Goal: Use online tool/utility: Utilize a website feature to perform a specific function

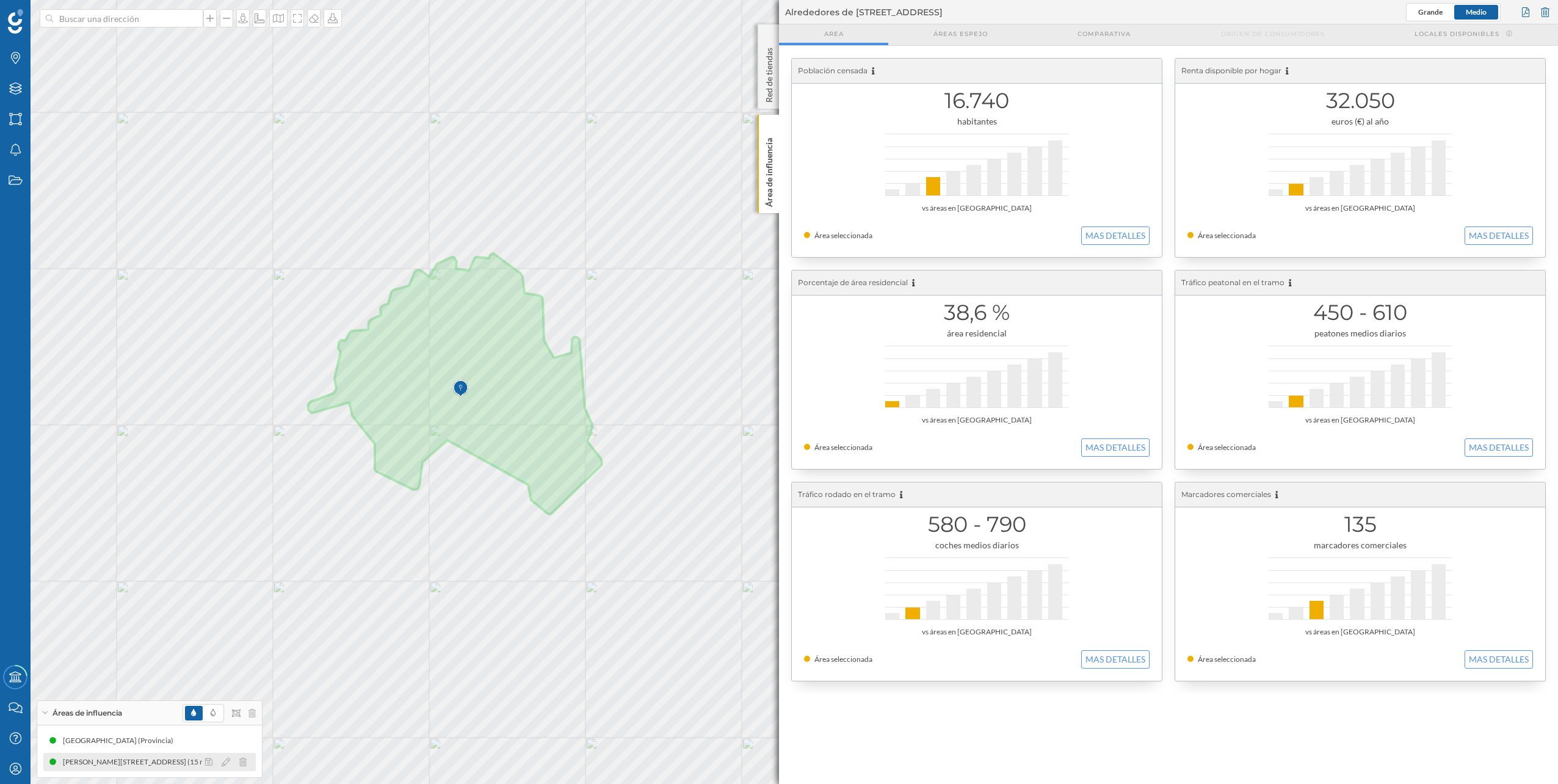
click at [119, 762] on div "[PERSON_NAME][STREET_ADDRESS] (15 min Andando)" at bounding box center [157, 762] width 189 height 12
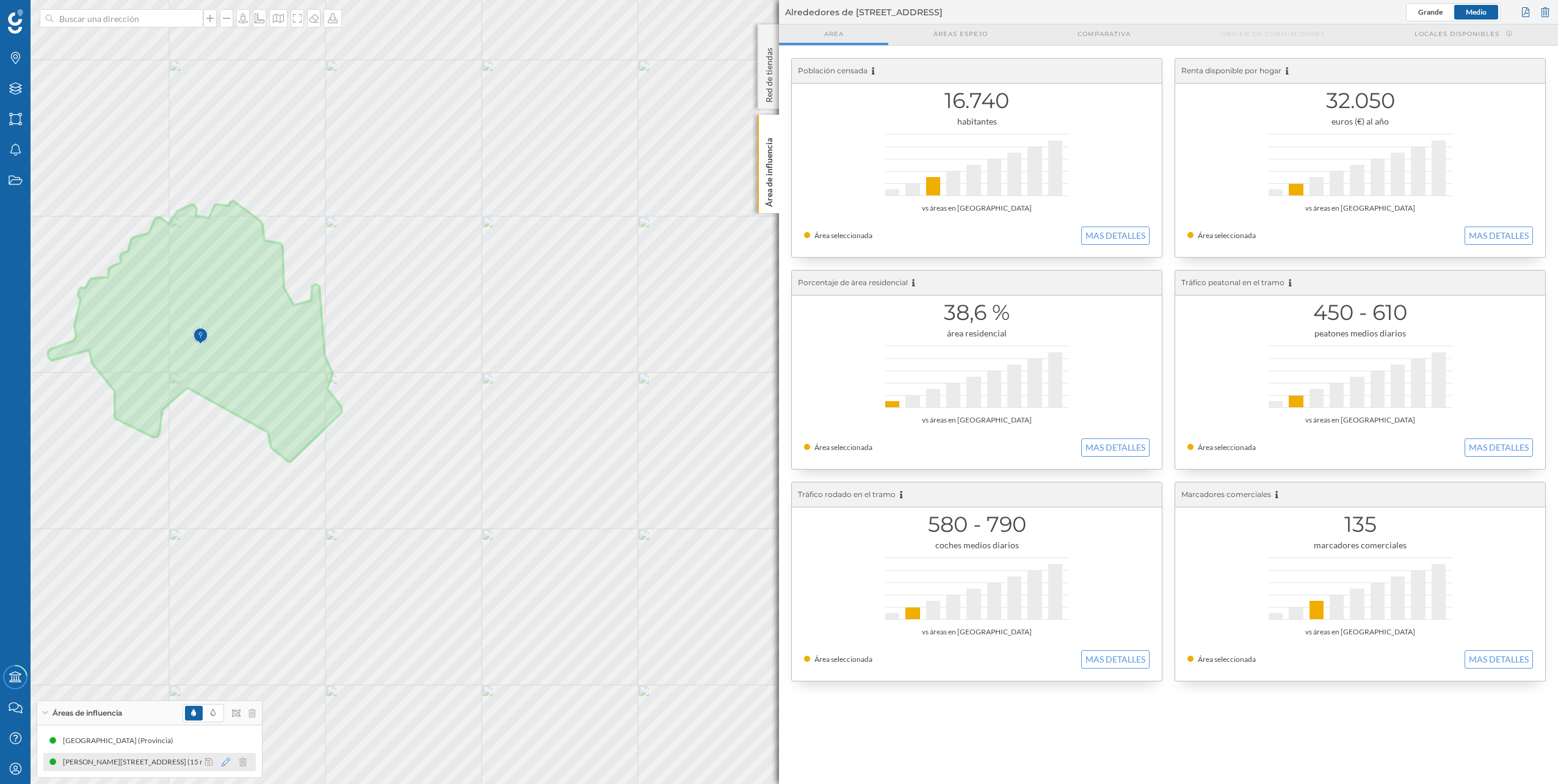
click at [226, 762] on icon at bounding box center [225, 762] width 9 height 9
click at [201, 704] on icon at bounding box center [198, 704] width 11 height 11
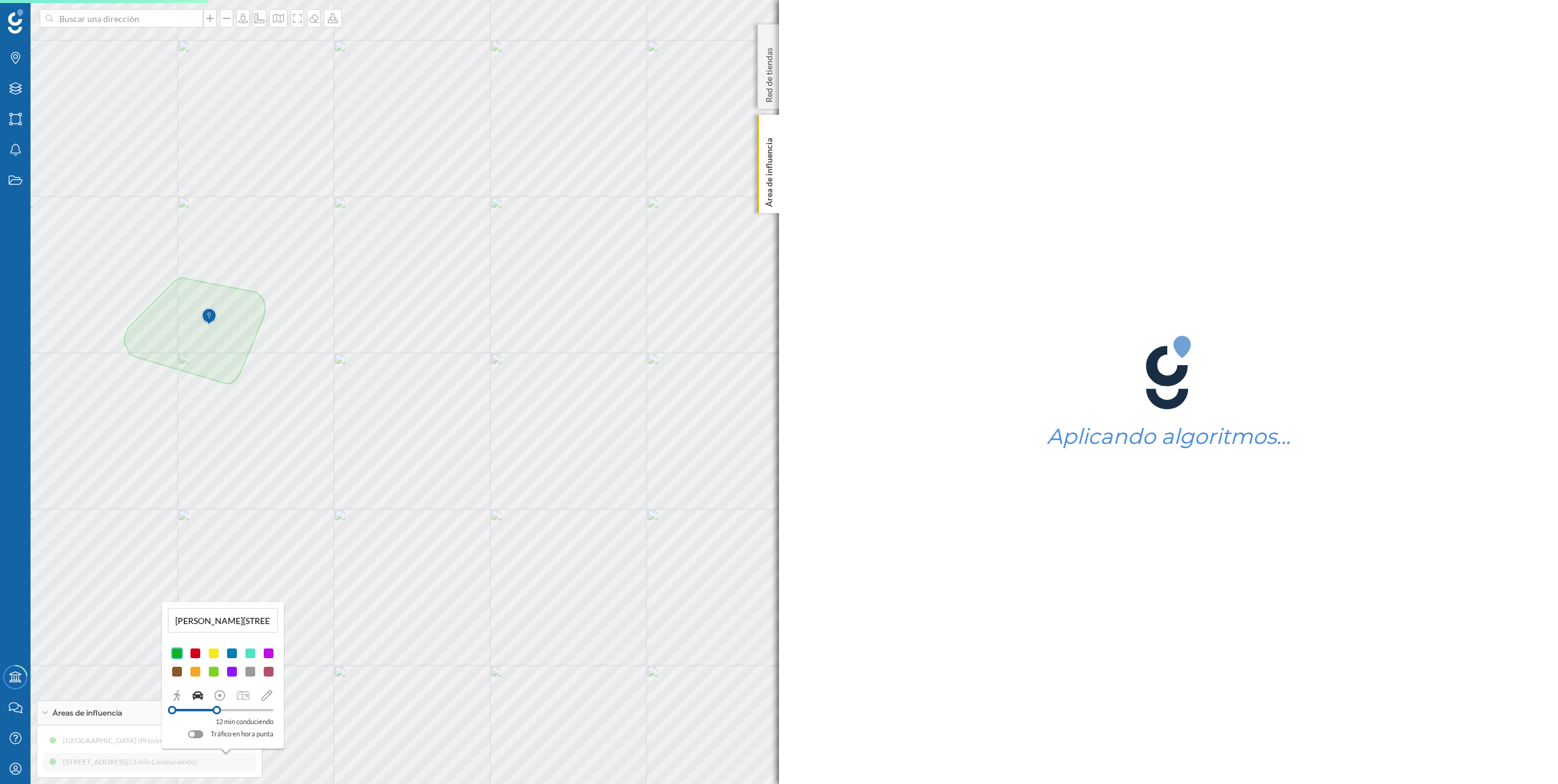
drag, startPoint x: 184, startPoint y: 713, endPoint x: 217, endPoint y: 713, distance: 33.0
click at [217, 713] on div at bounding box center [217, 710] width 9 height 9
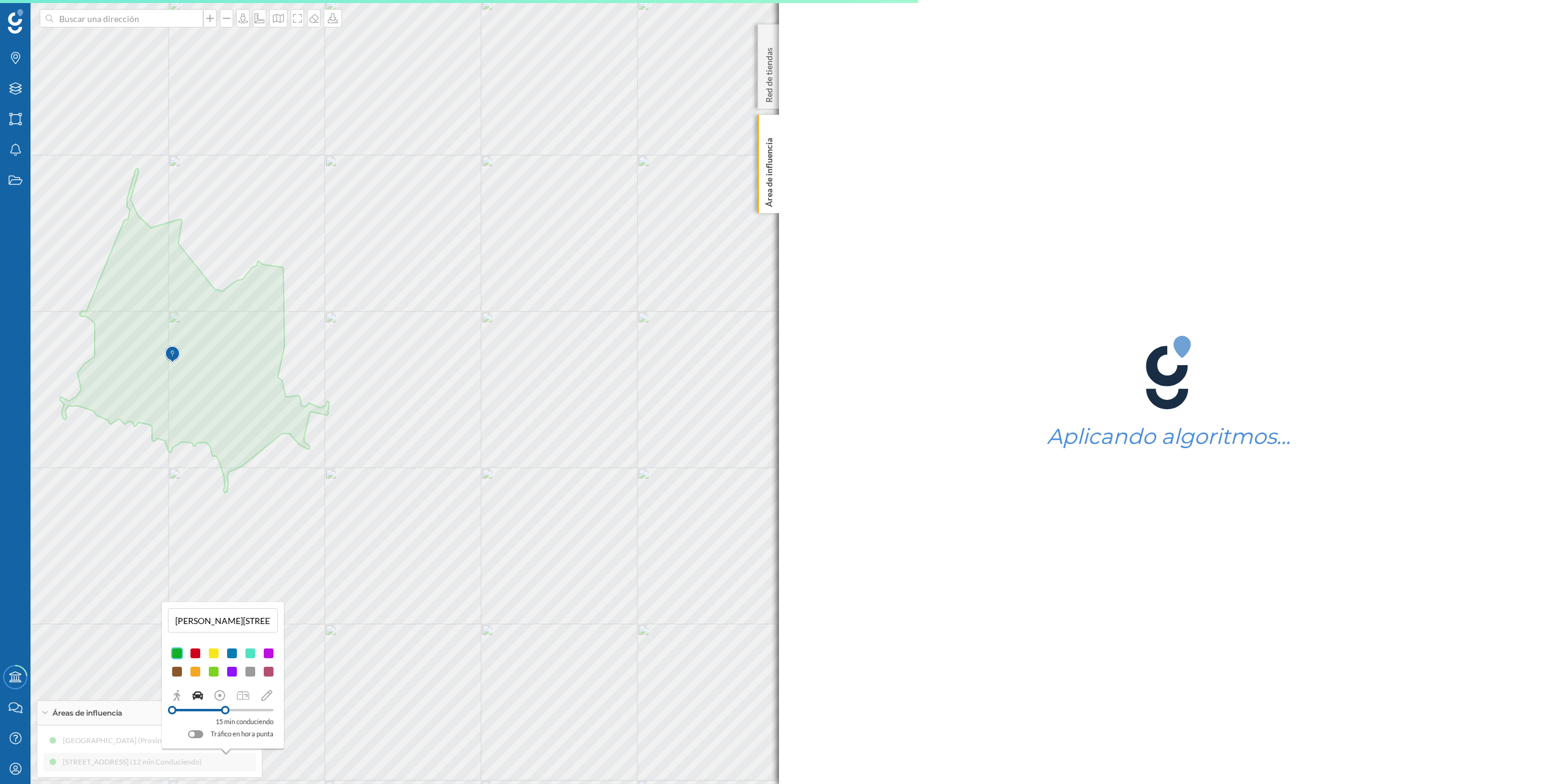
click at [225, 708] on div at bounding box center [225, 710] width 9 height 9
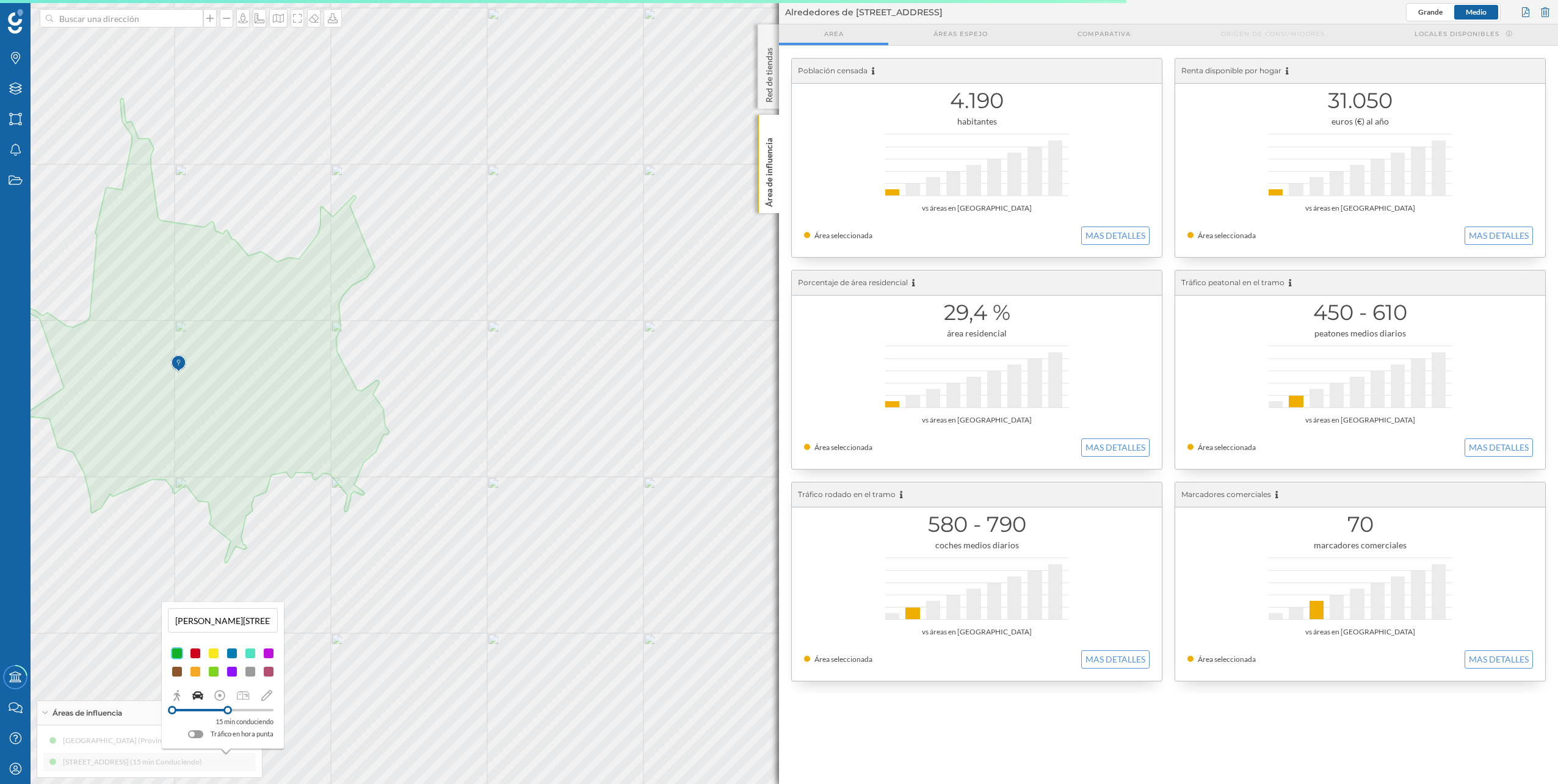
click at [236, 763] on div "[GEOGRAPHIC_DATA] (Provincia) [STREET_ADDRESS] (15 min Conduciendo)" at bounding box center [150, 751] width 213 height 40
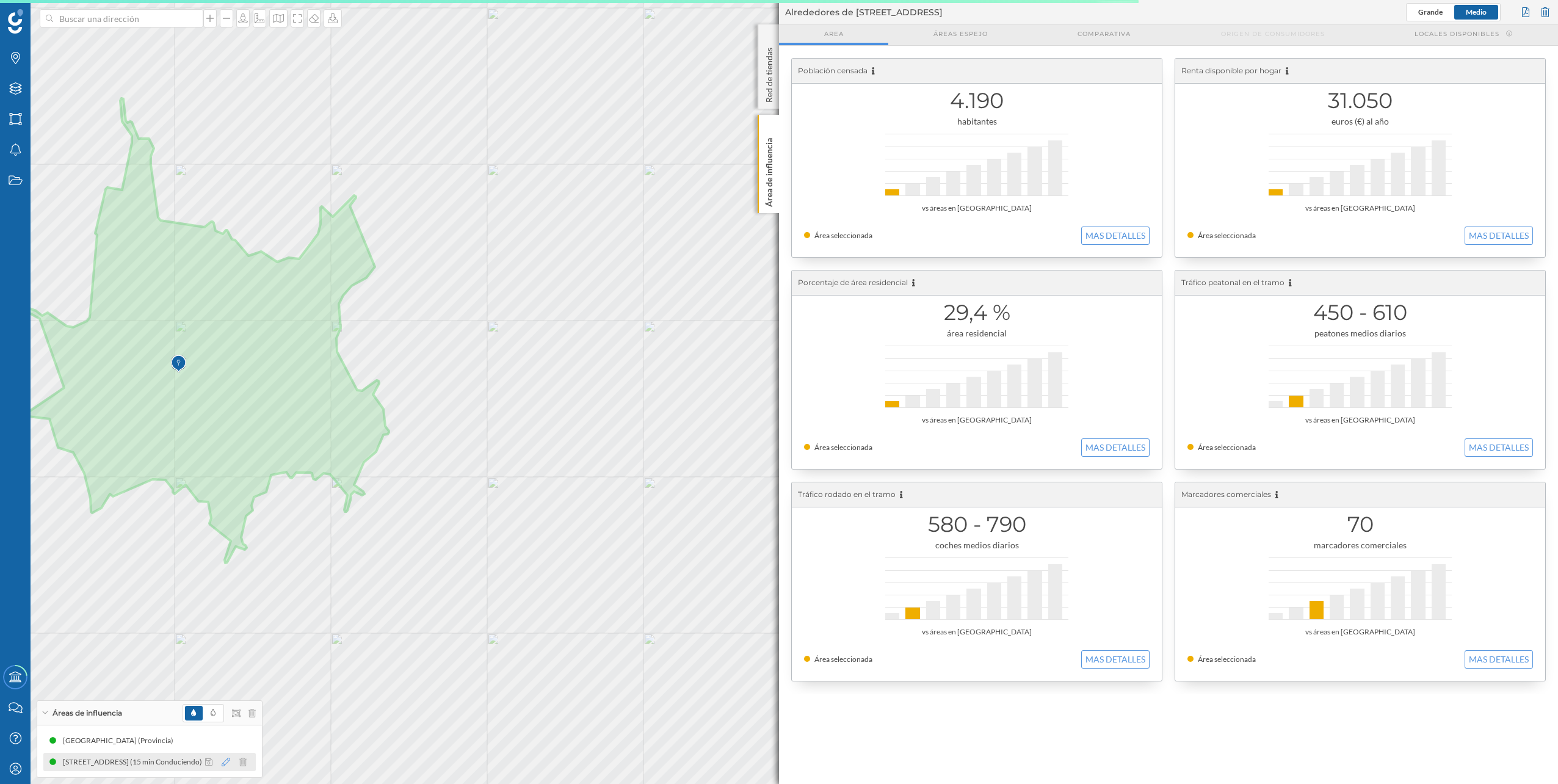
click at [228, 760] on icon at bounding box center [225, 762] width 9 height 9
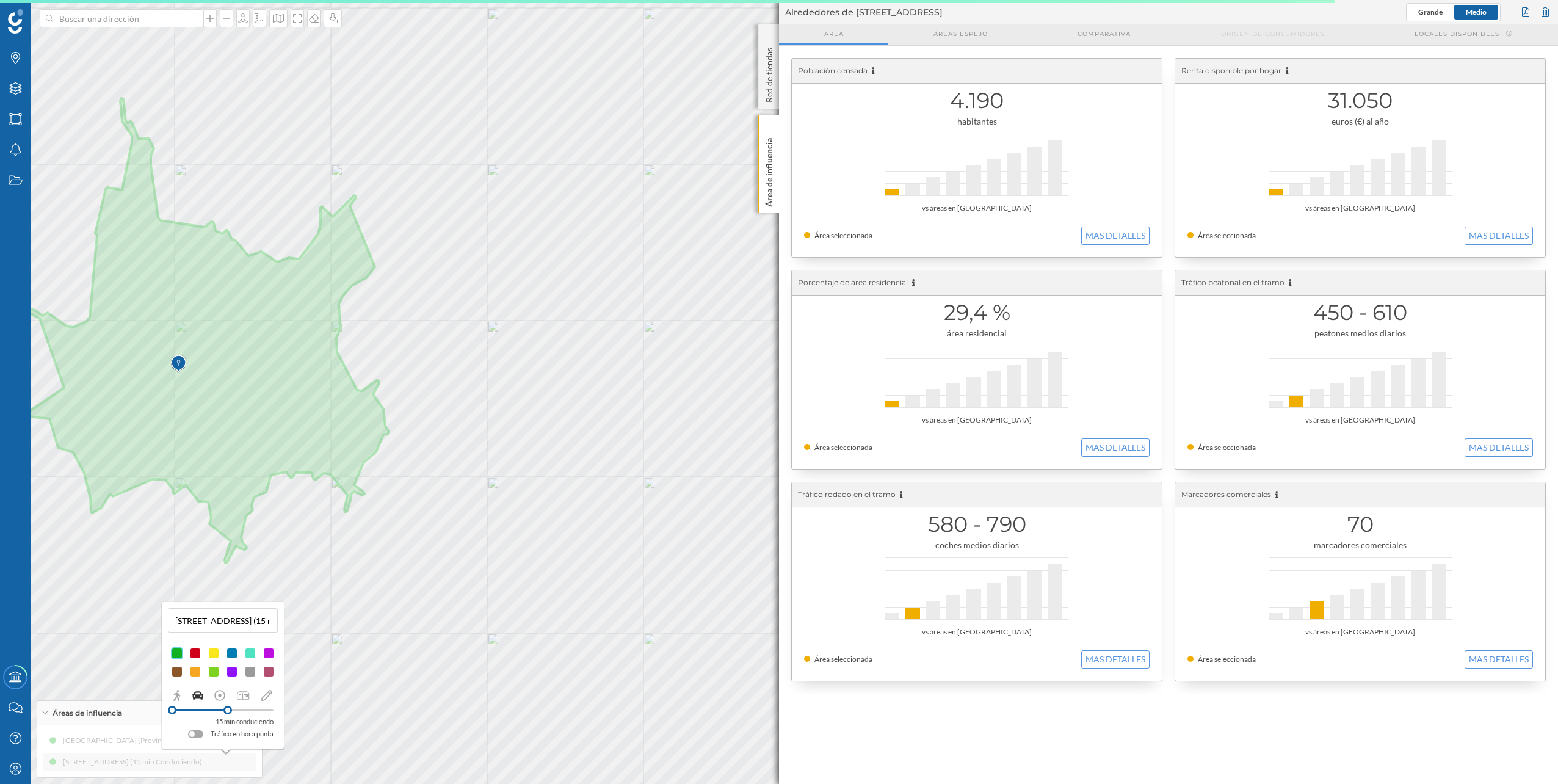
click at [200, 736] on div at bounding box center [196, 734] width 15 height 8
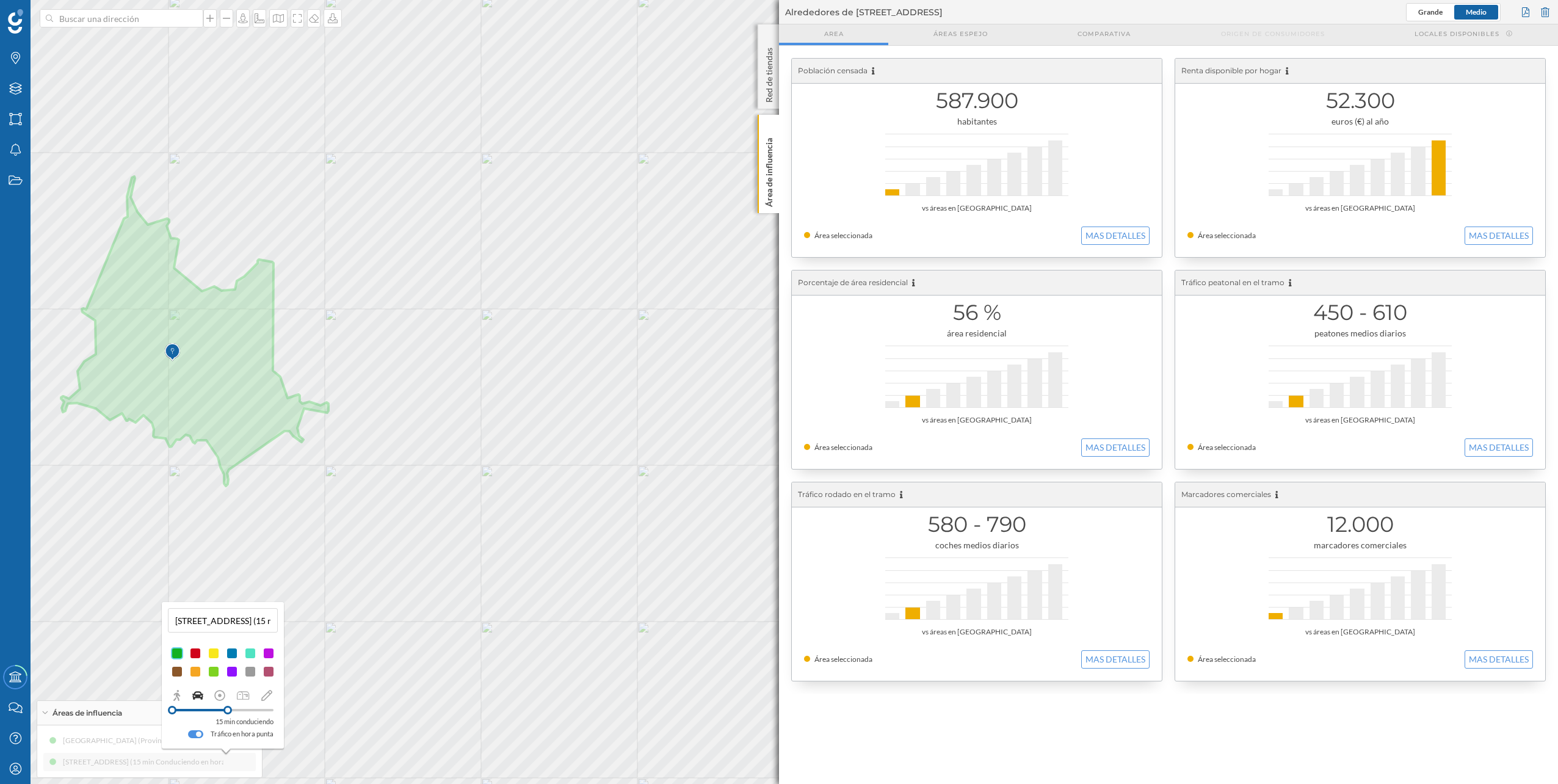
click at [138, 713] on div "Áreas de influencia" at bounding box center [150, 713] width 225 height 25
click at [115, 774] on div "Áreas de influencia" at bounding box center [150, 768] width 225 height 25
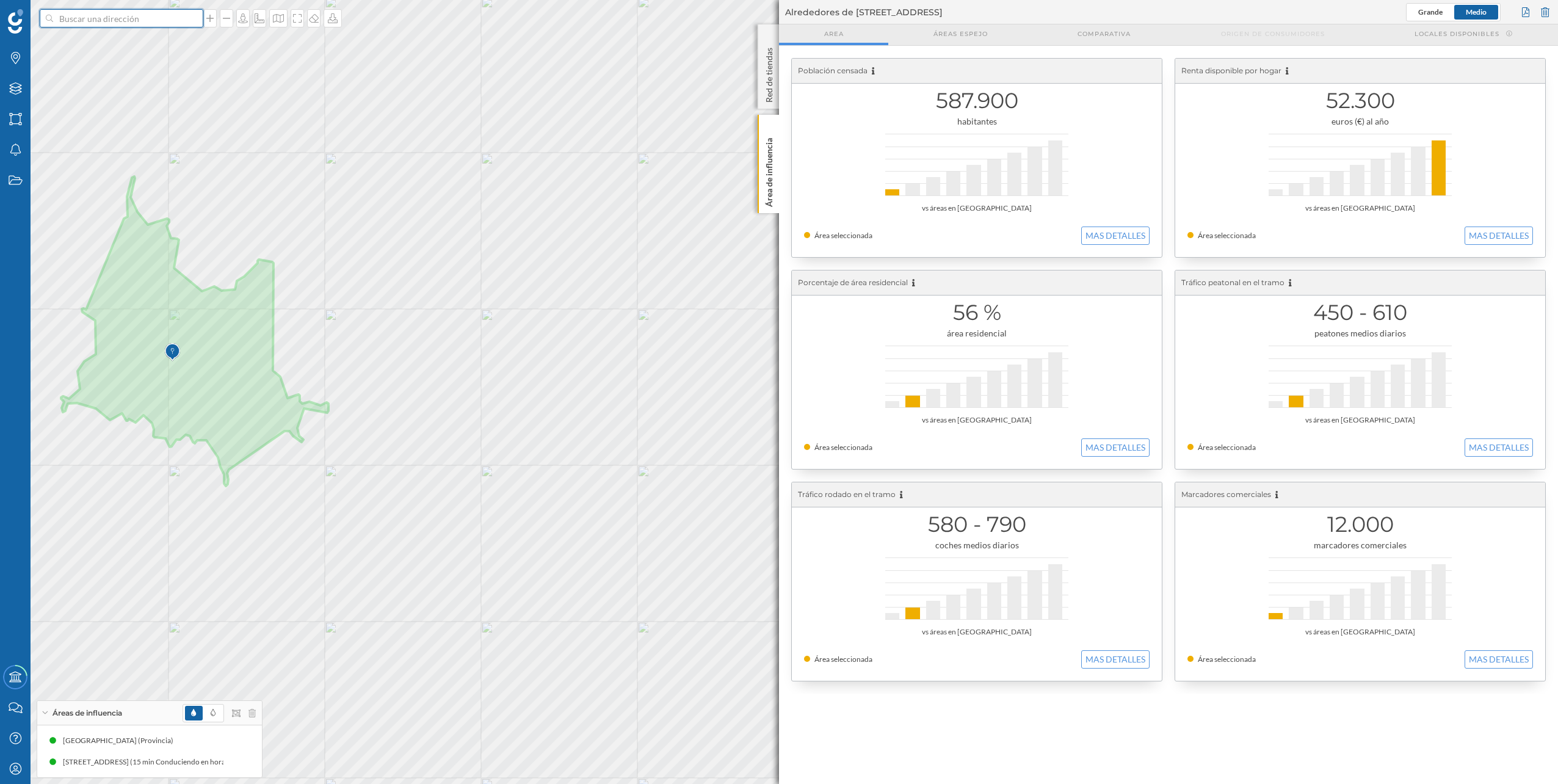
click at [181, 23] on input at bounding box center [121, 18] width 137 height 18
type input "orduña 1-3"
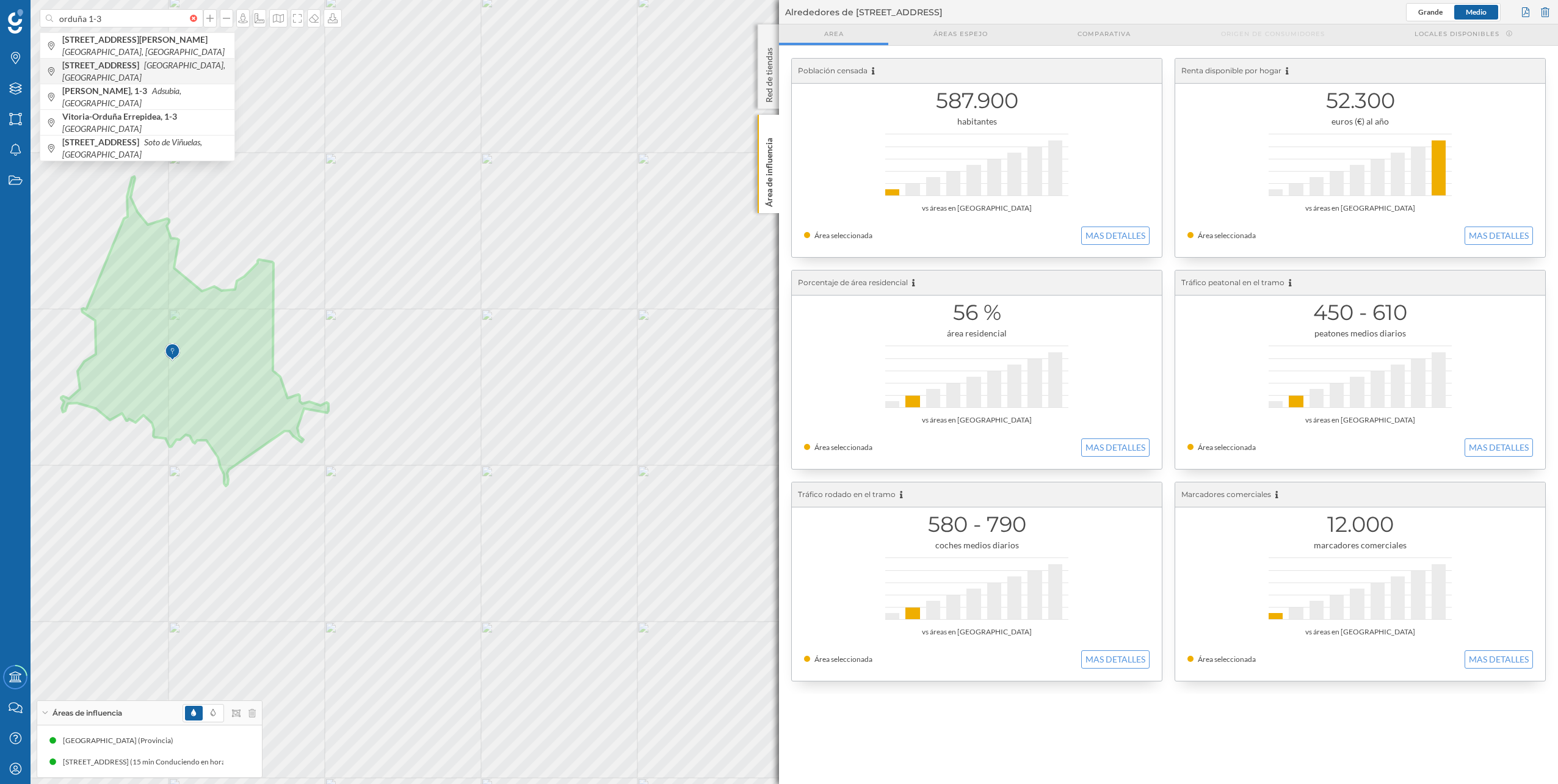
click at [161, 66] on icon "[GEOGRAPHIC_DATA], [GEOGRAPHIC_DATA]" at bounding box center [143, 71] width 163 height 22
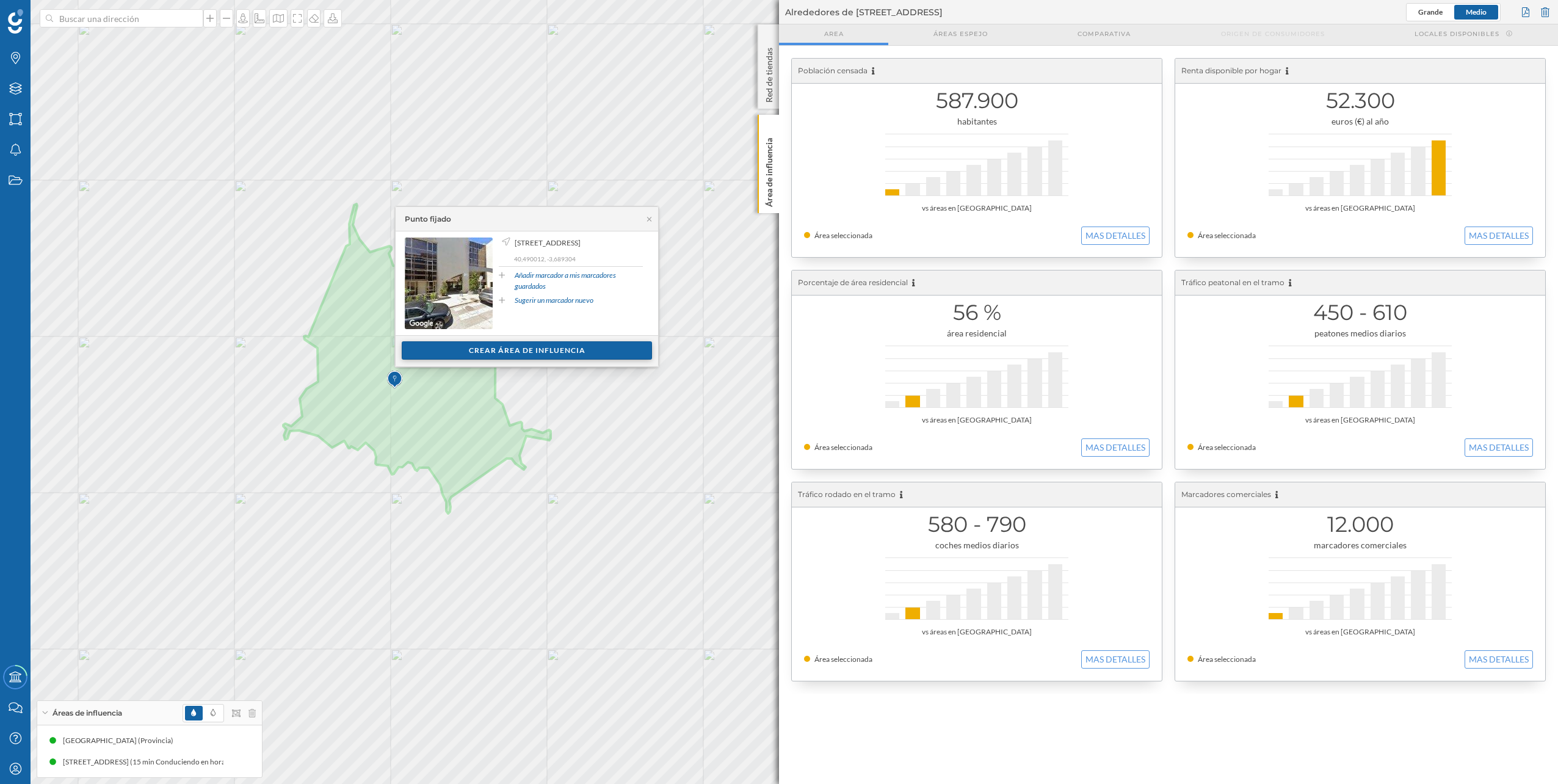
click at [533, 354] on div "Crear área de influencia" at bounding box center [527, 350] width 250 height 18
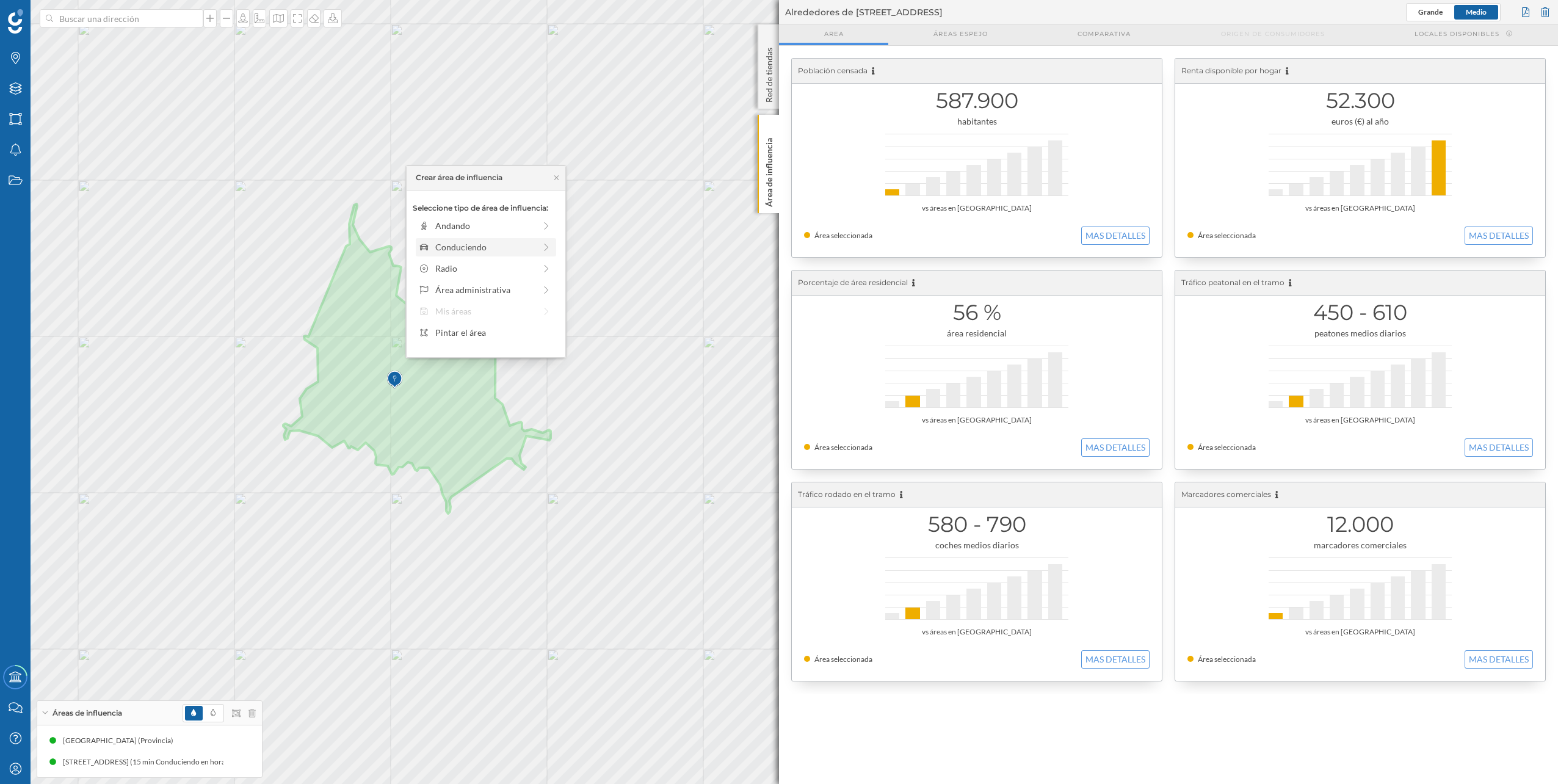
click at [511, 255] on div "Conduciendo" at bounding box center [486, 247] width 140 height 18
click at [504, 245] on div "0 min. 3 min. 5 min. 7 min. 10 min. 12 min. 15 min. 20 min. 30 min. 45 min. 50 …" at bounding box center [486, 242] width 136 height 15
click at [518, 240] on div at bounding box center [517, 239] width 1 height 3
click at [501, 297] on p "Hora punta" at bounding box center [505, 296] width 44 height 16
click at [512, 330] on div "Crear área de influencia" at bounding box center [486, 334] width 146 height 18
